Goal: Check status

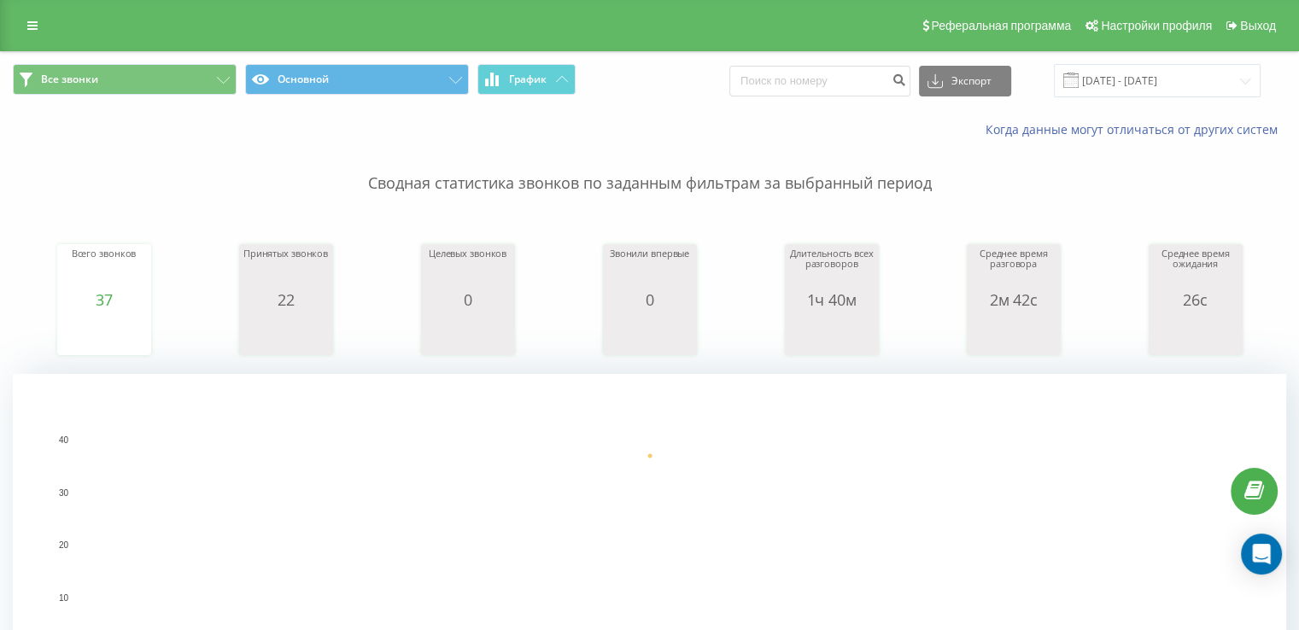
click at [496, 452] on rect "A chart." at bounding box center [650, 545] width 1146 height 211
